Goal: Find specific page/section: Find specific page/section

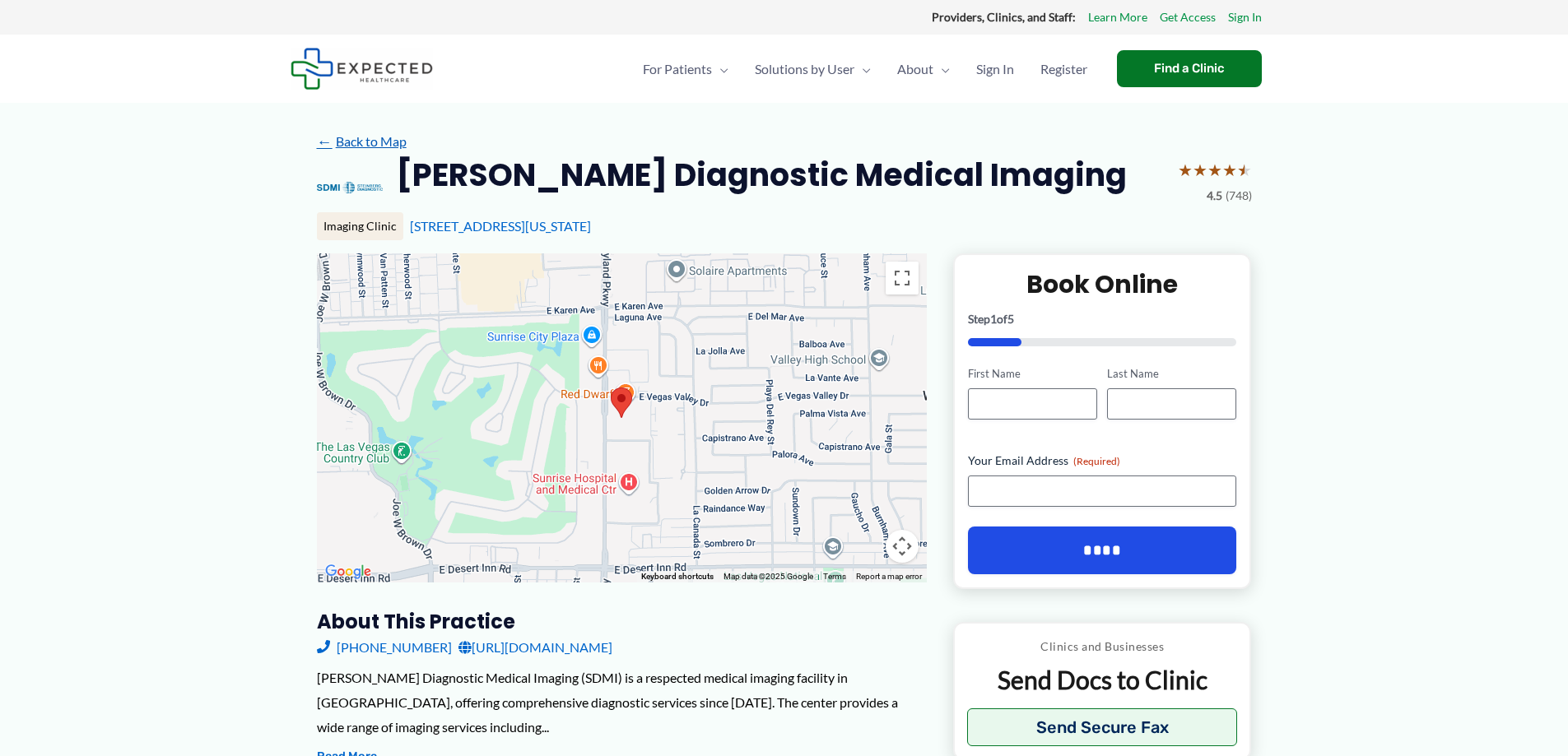
click at [379, 135] on link "← Back to Map" at bounding box center [362, 141] width 90 height 25
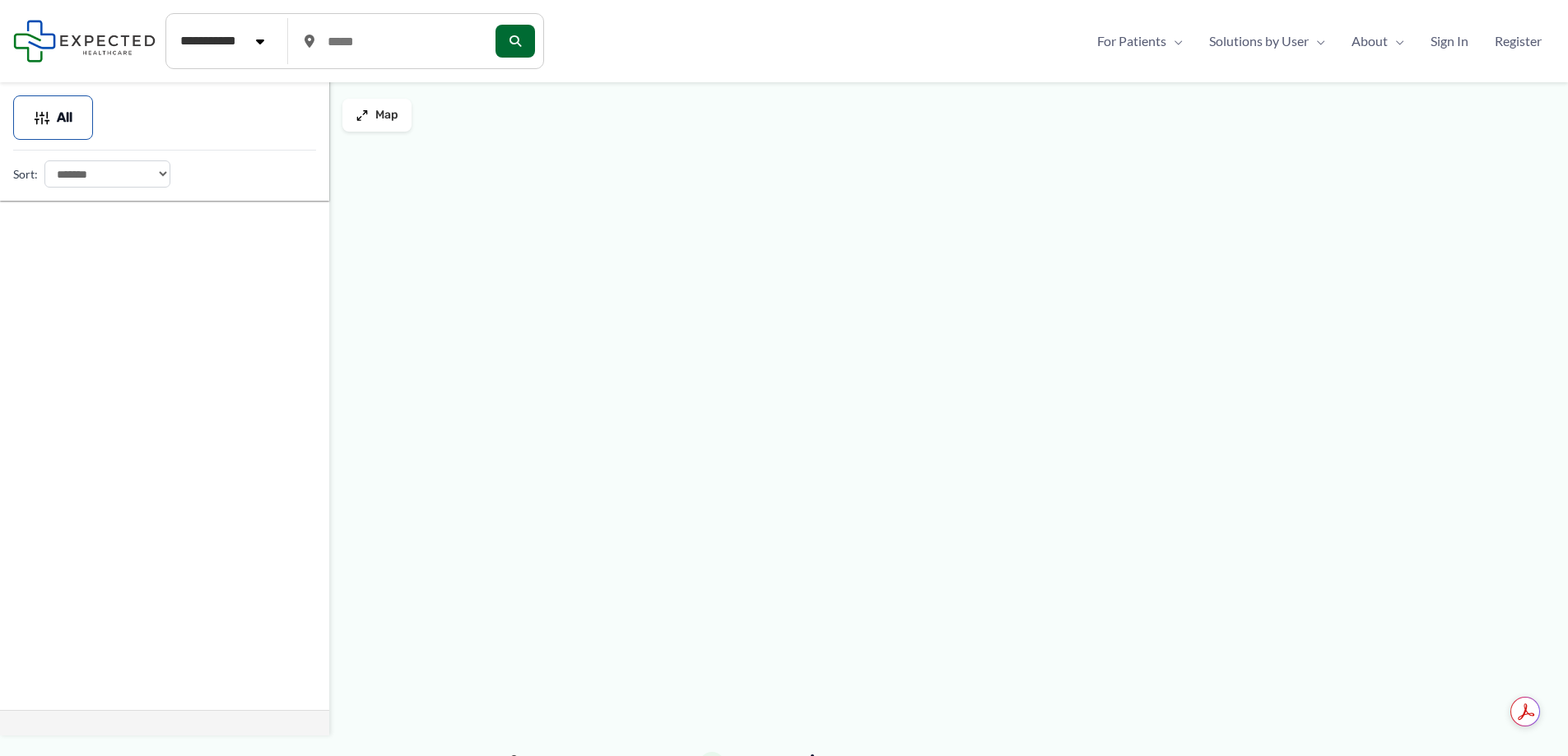
type input "*****"
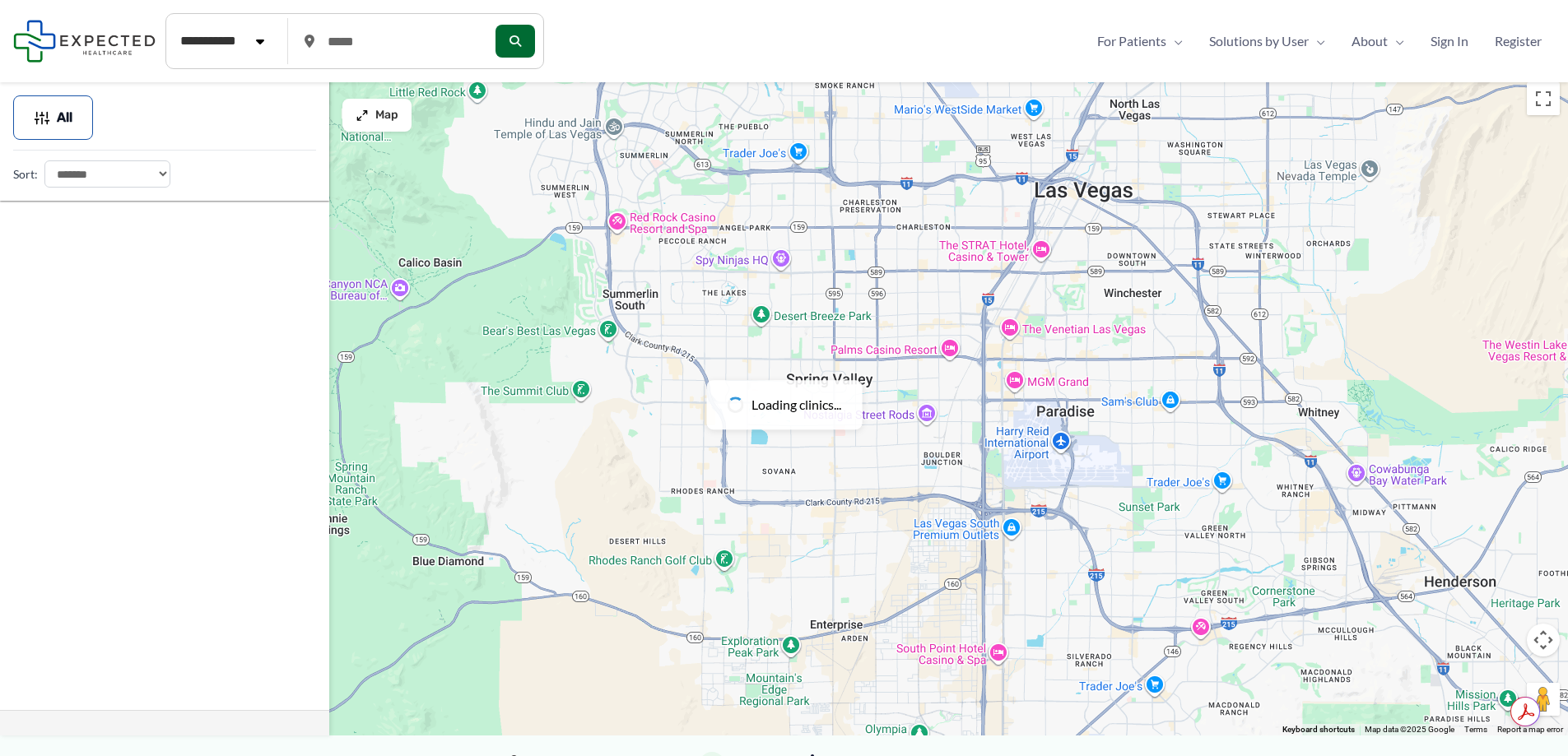
drag, startPoint x: 599, startPoint y: 342, endPoint x: 902, endPoint y: 239, distance: 320.0
click at [902, 239] on div at bounding box center [784, 404] width 1568 height 662
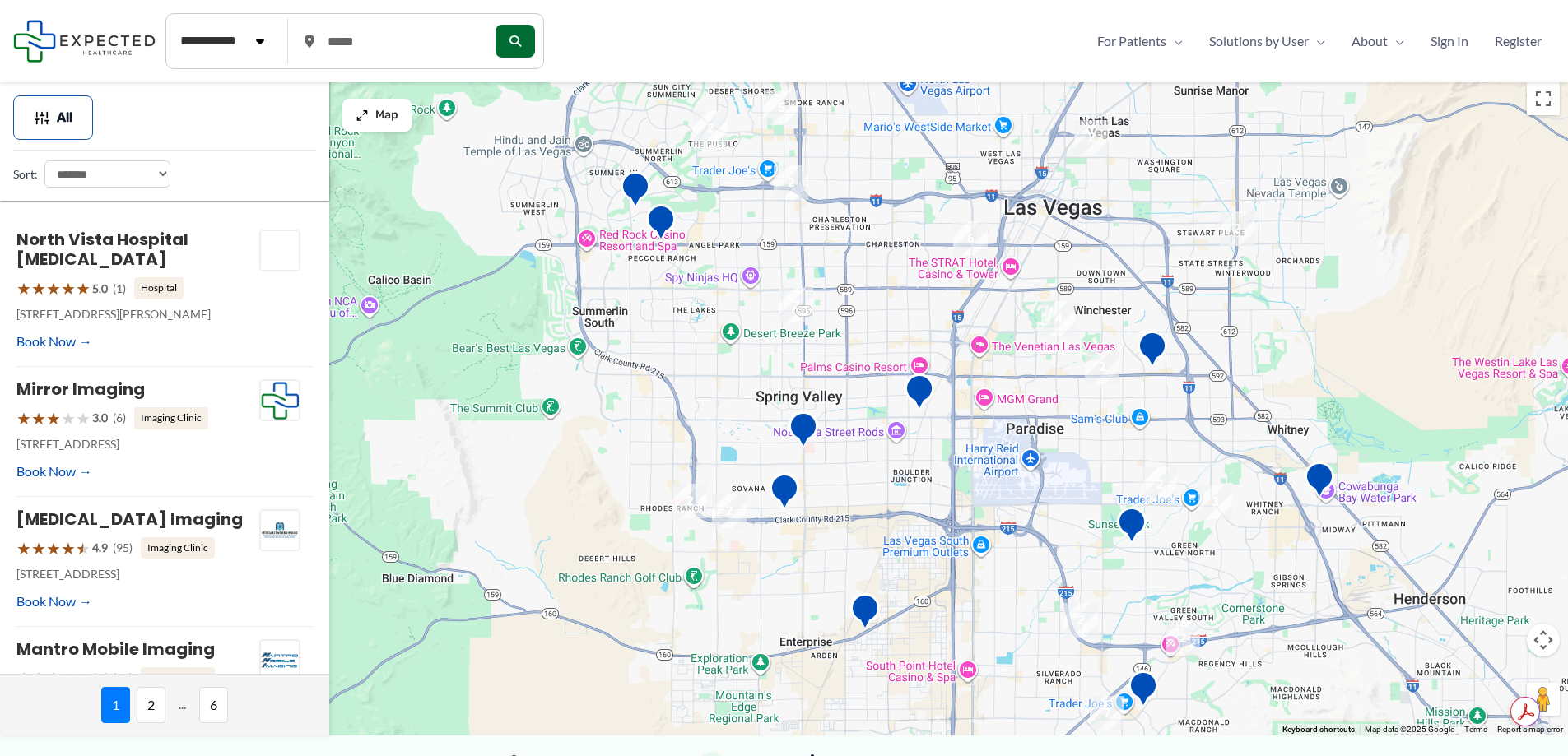
drag, startPoint x: 913, startPoint y: 269, endPoint x: 890, endPoint y: 306, distance: 43.6
click at [890, 306] on div at bounding box center [784, 404] width 1568 height 662
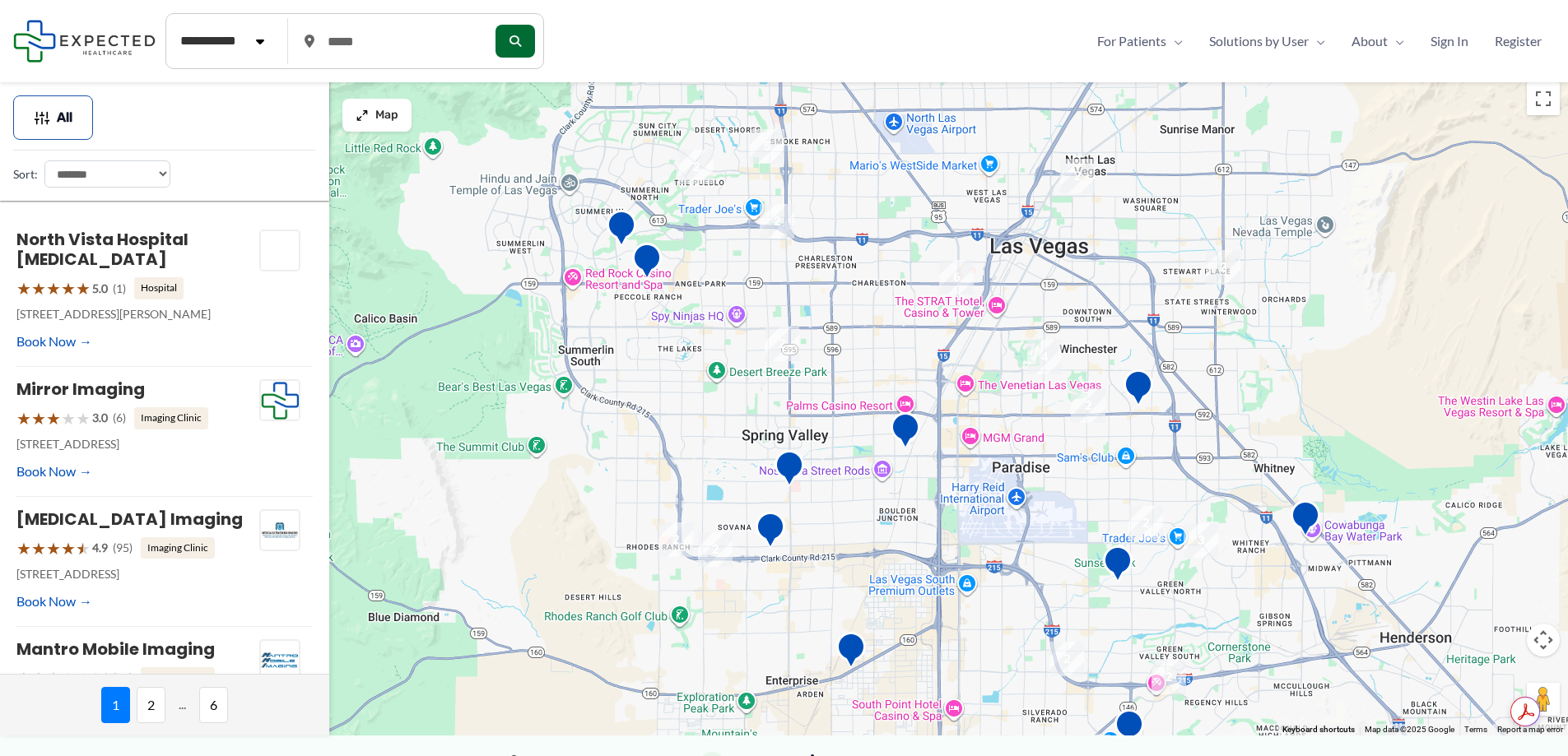
drag, startPoint x: 689, startPoint y: 307, endPoint x: 678, endPoint y: 350, distance: 44.4
click at [678, 350] on div at bounding box center [784, 404] width 1568 height 662
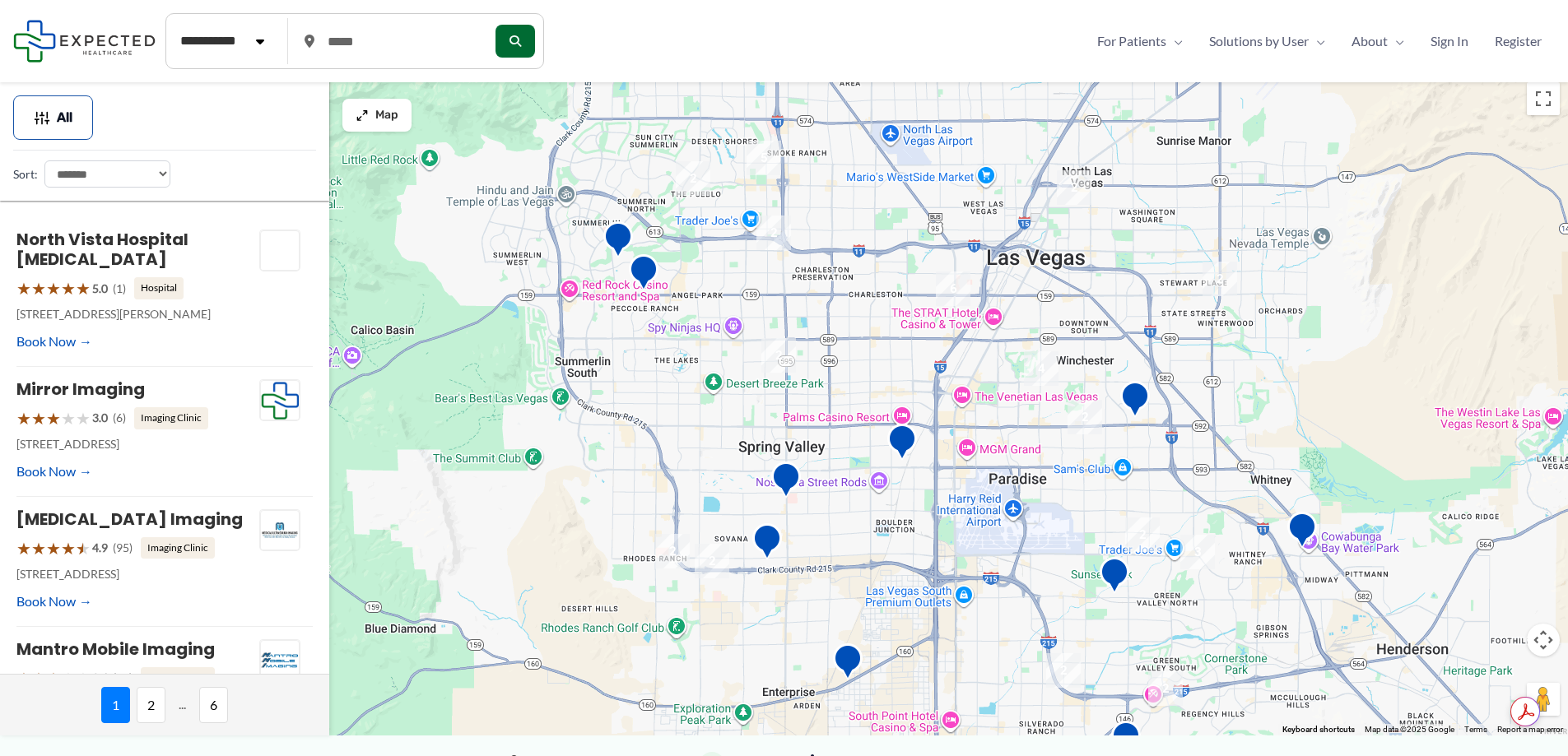
click at [676, 359] on div at bounding box center [784, 404] width 1568 height 662
click at [676, 359] on div "The Lakes The Lakes Las Vegas, NV 89117 View on Google Maps" at bounding box center [784, 404] width 1568 height 662
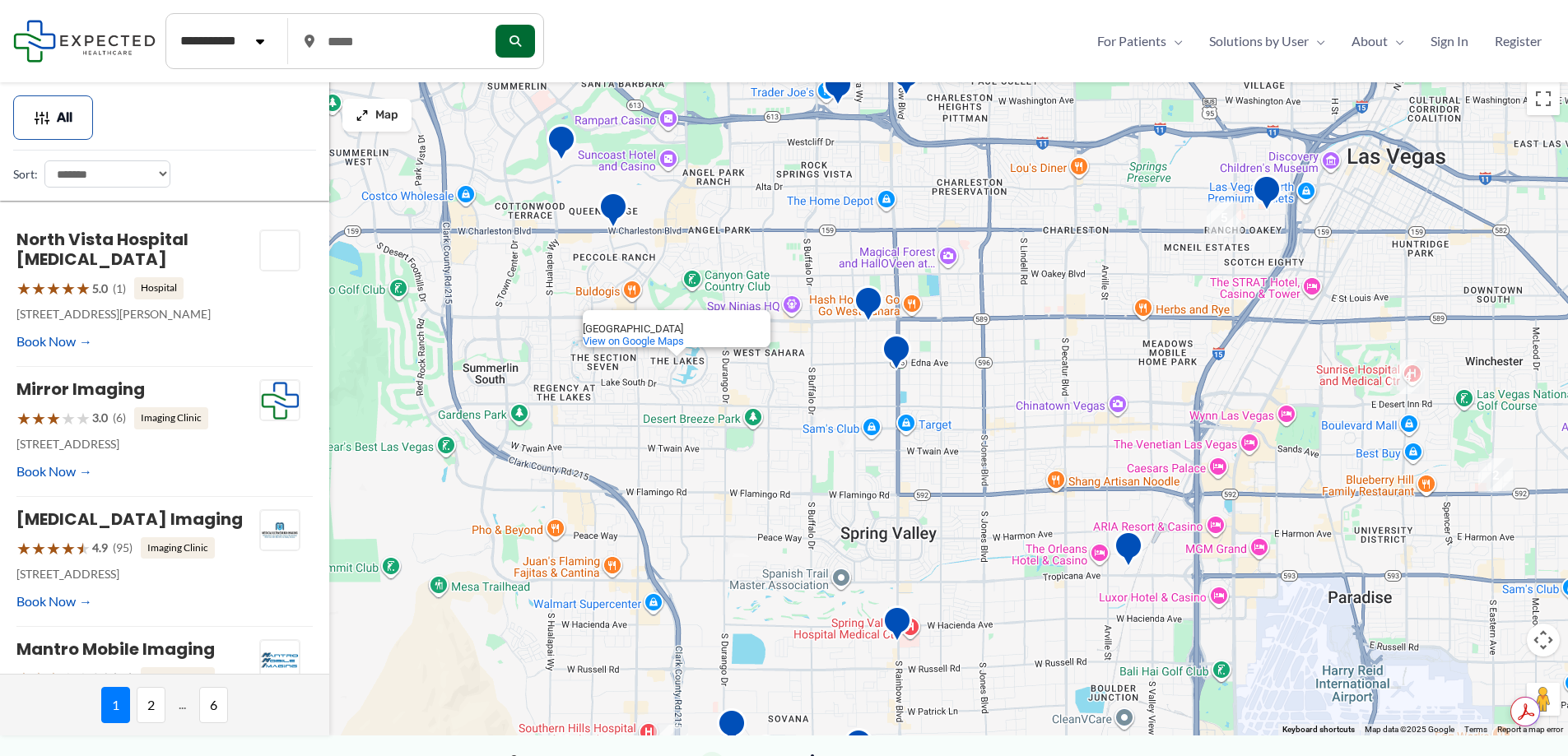
click at [676, 359] on div "The Lakes The Lakes Las Vegas, NV 89117 View on Google Maps" at bounding box center [784, 404] width 1568 height 662
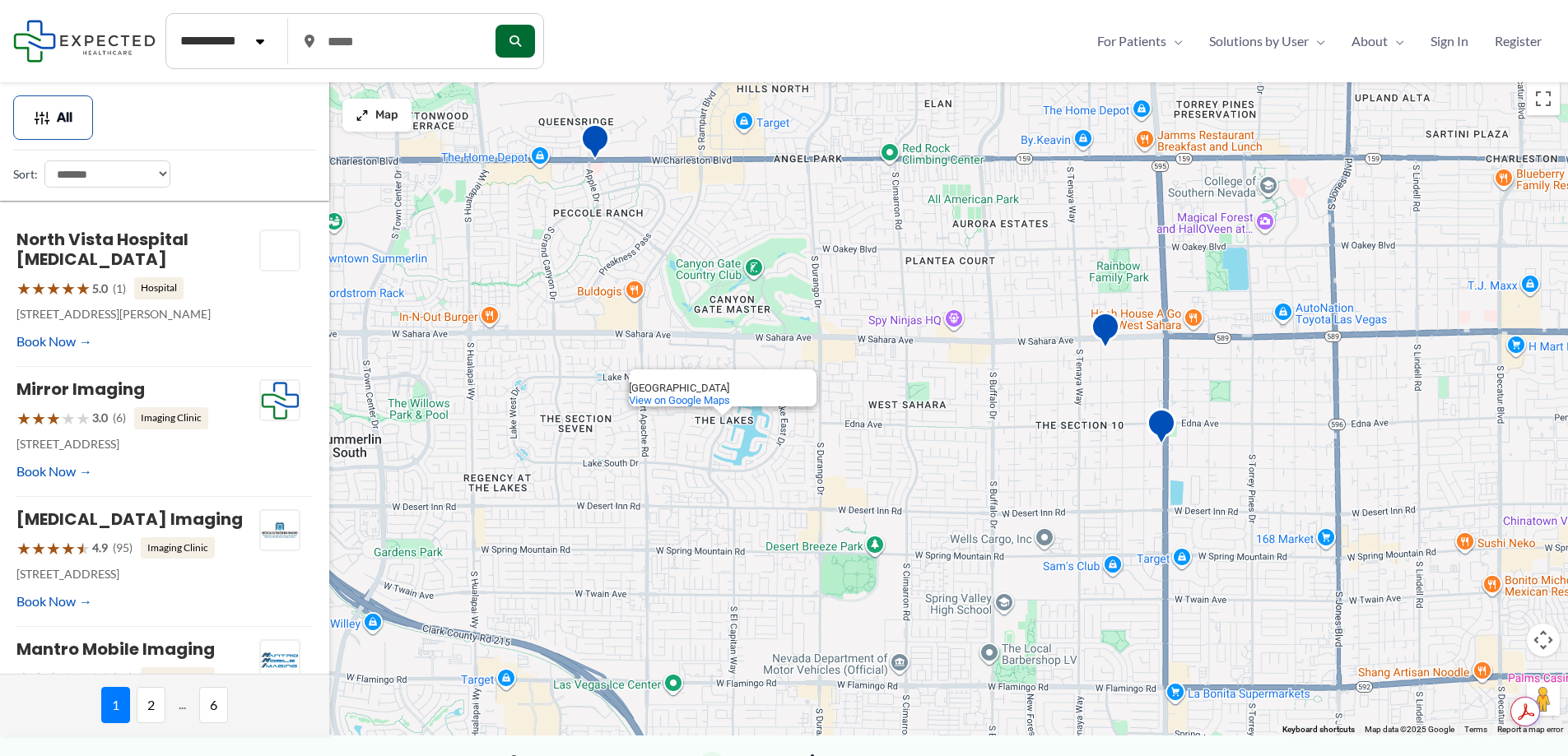
drag, startPoint x: 690, startPoint y: 212, endPoint x: 737, endPoint y: 271, distance: 75.4
click at [737, 271] on div "The Lakes The Lakes Las Vegas, NV 89117 View on Google Maps" at bounding box center [784, 404] width 1568 height 662
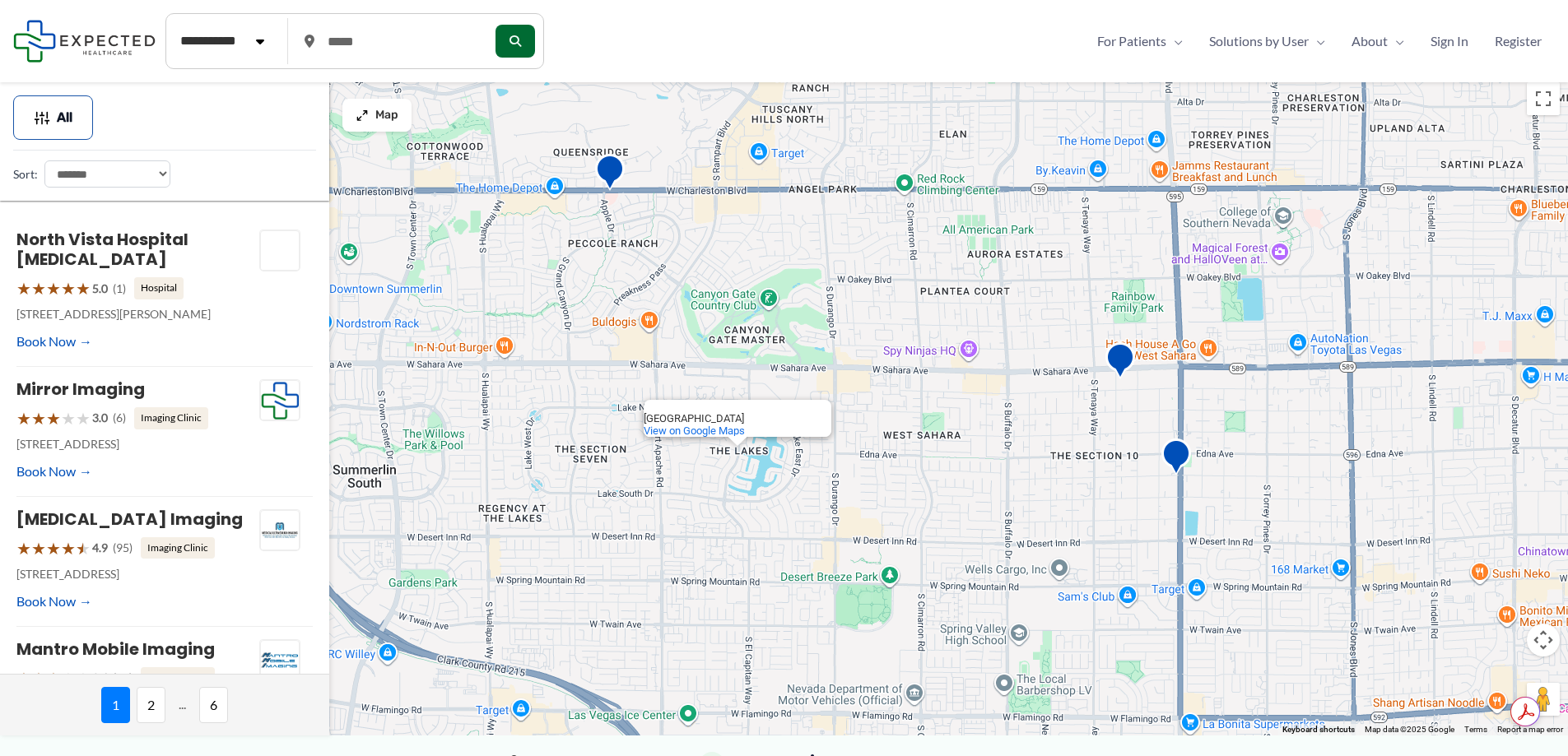
drag, startPoint x: 602, startPoint y: 188, endPoint x: 623, endPoint y: 234, distance: 50.6
click at [623, 234] on div "The Lakes The Lakes Las Vegas, NV 89117 View on Google Maps" at bounding box center [784, 404] width 1568 height 662
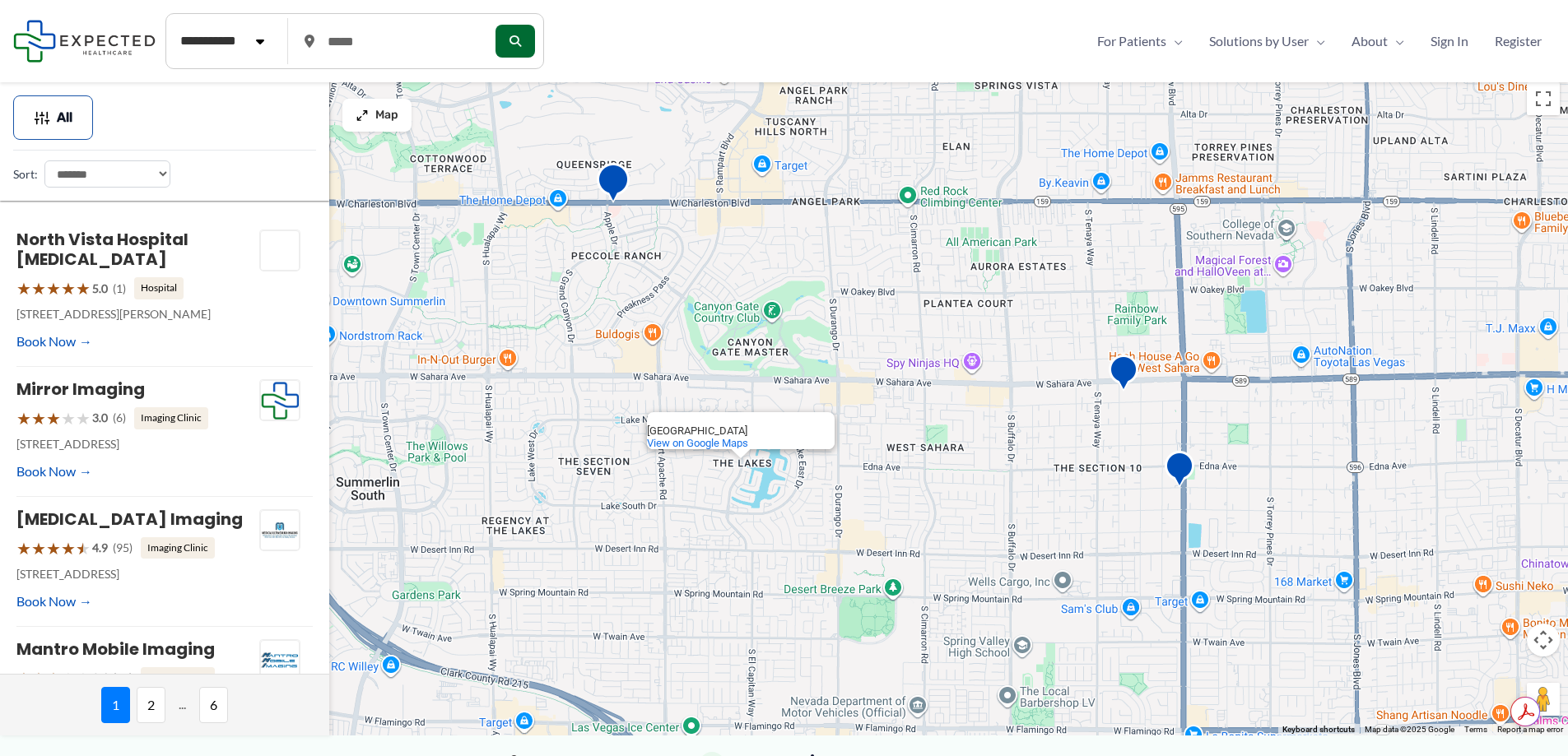
click at [615, 183] on img "Mirror Imaging" at bounding box center [613, 186] width 33 height 46
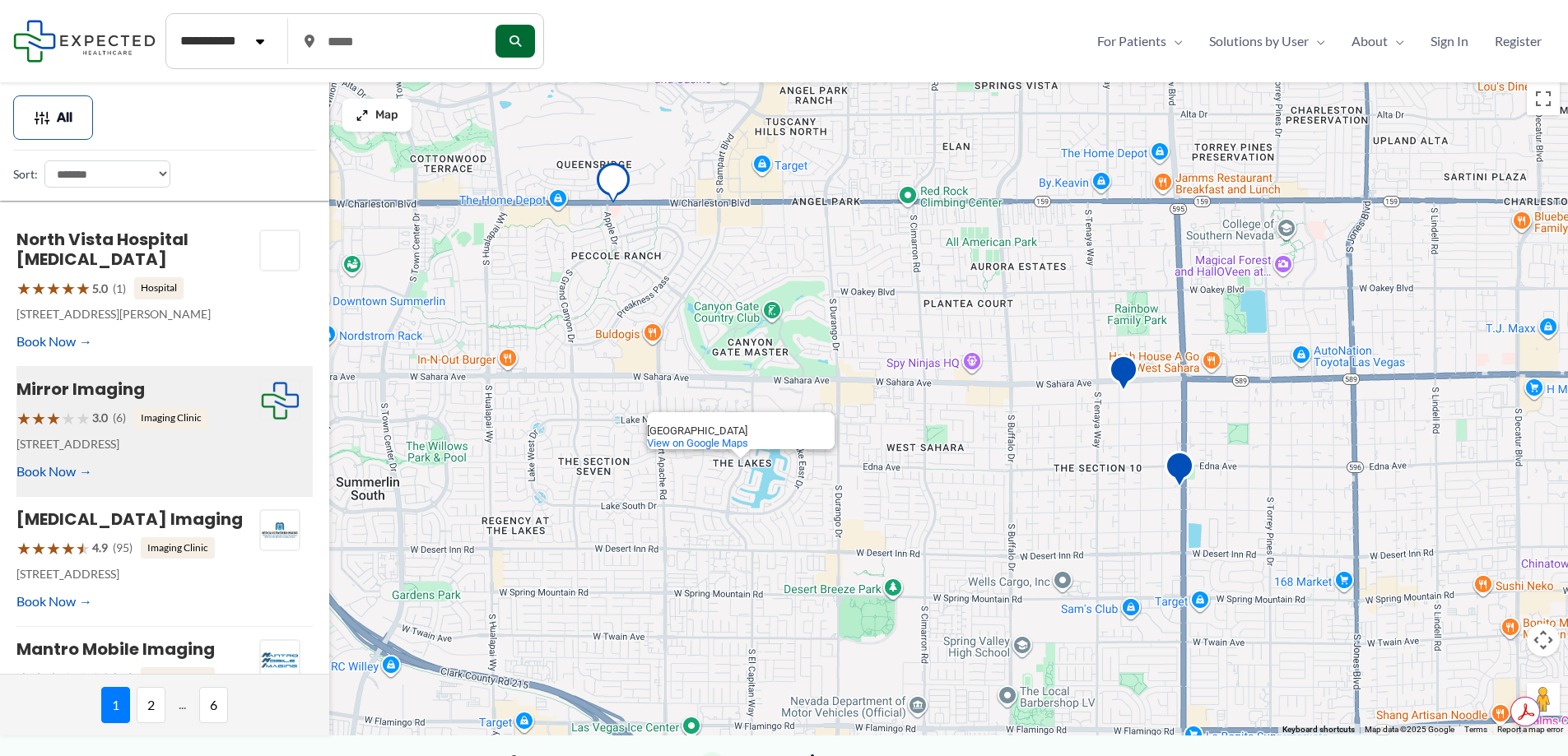
click at [615, 183] on img "Mirror Imaging" at bounding box center [613, 186] width 33 height 46
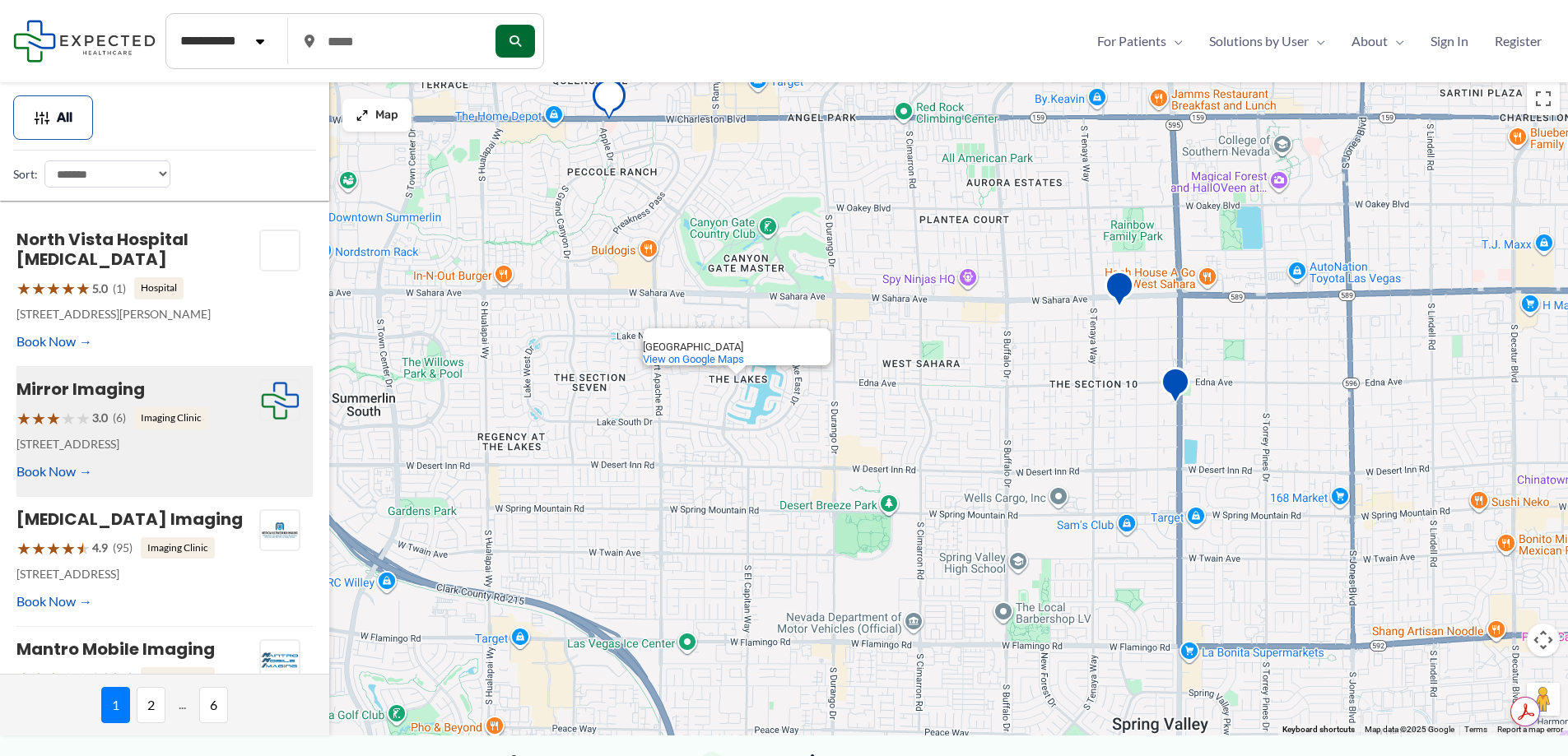
drag, startPoint x: 629, startPoint y: 271, endPoint x: 614, endPoint y: 176, distance: 96.2
click at [614, 176] on div "The Lakes The Lakes Las Vegas, NV 89117 View on Google Maps" at bounding box center [784, 404] width 1568 height 662
